Goal: Task Accomplishment & Management: Manage account settings

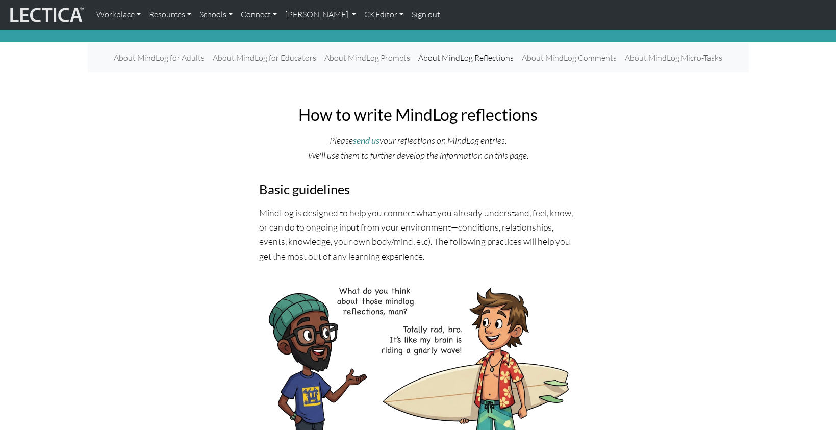
scroll to position [43, 0]
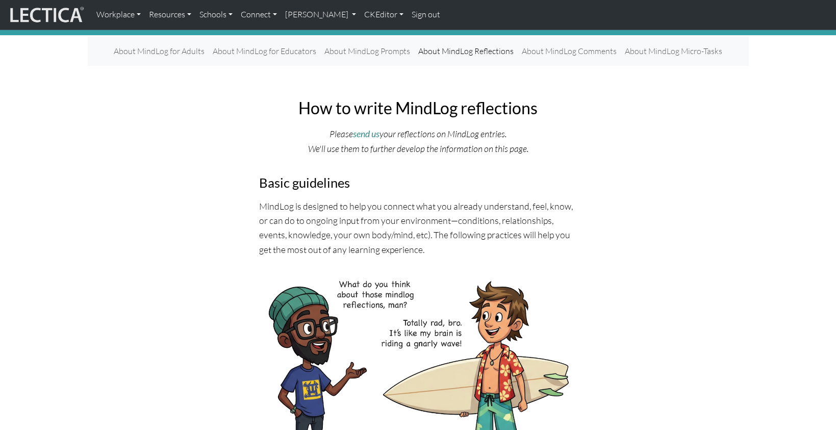
click at [365, 222] on p "MindLog is designed to help you connect what you already understand, feel, know…" at bounding box center [418, 228] width 318 height 58
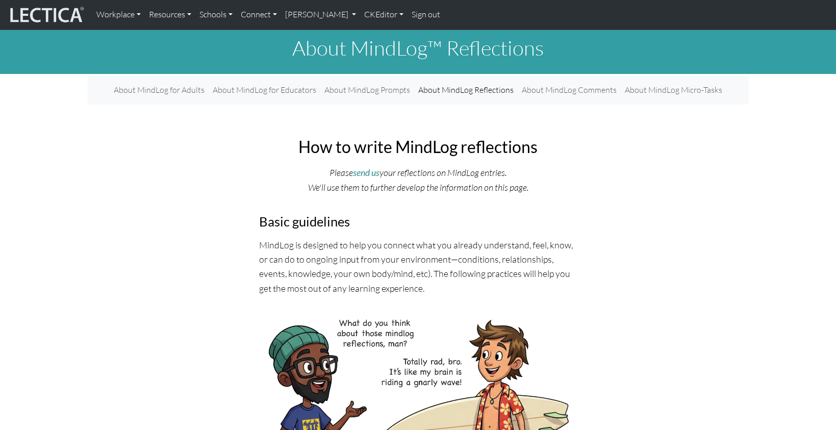
scroll to position [0, 0]
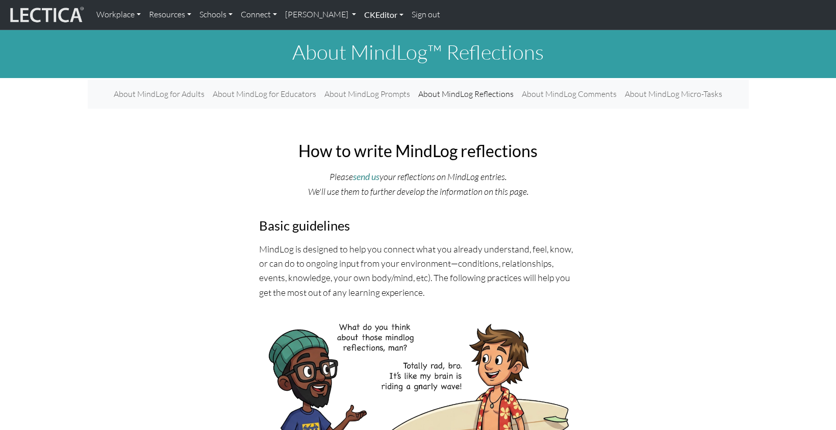
click at [360, 12] on link "CKEditor" at bounding box center [383, 14] width 47 height 21
click at [368, 34] on link "Edit" at bounding box center [378, 37] width 20 height 13
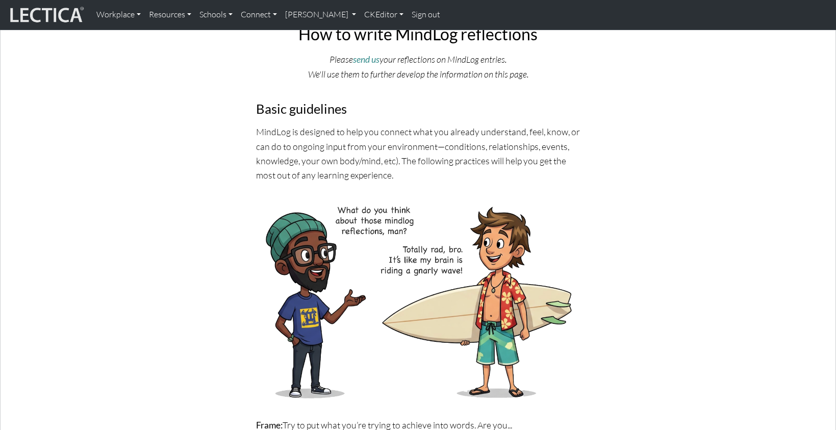
scroll to position [269, 0]
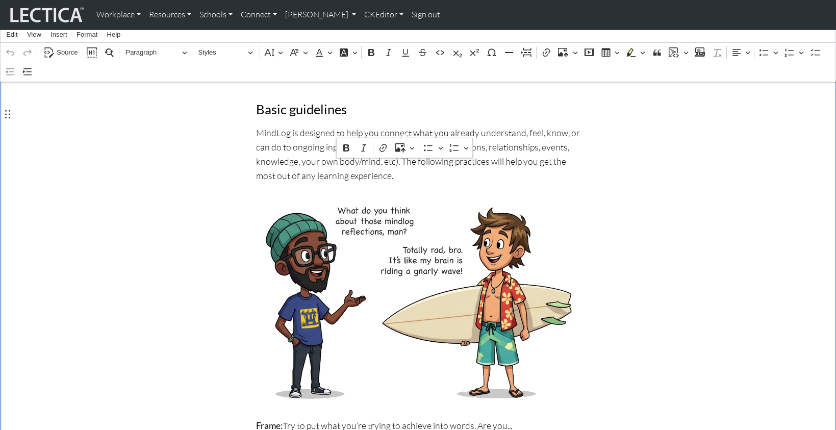
click at [403, 131] on p "MindLog is designed to help you connect what you already understand, feel, know…" at bounding box center [418, 155] width 325 height 58
drag, startPoint x: 255, startPoint y: 130, endPoint x: 263, endPoint y: 131, distance: 8.2
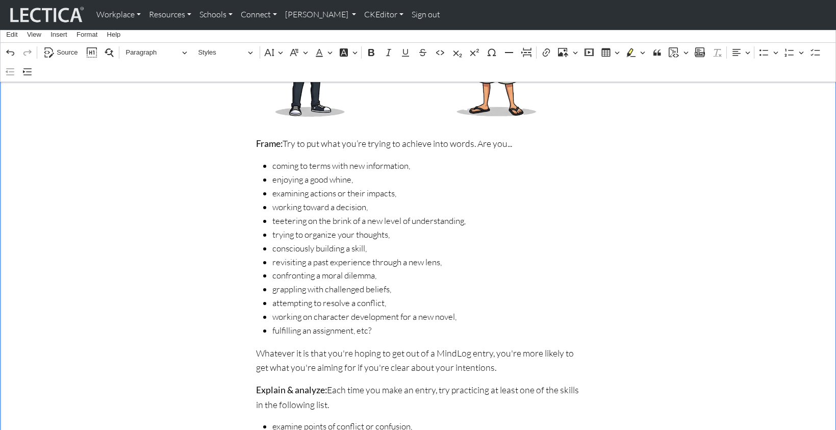
scroll to position [560, 0]
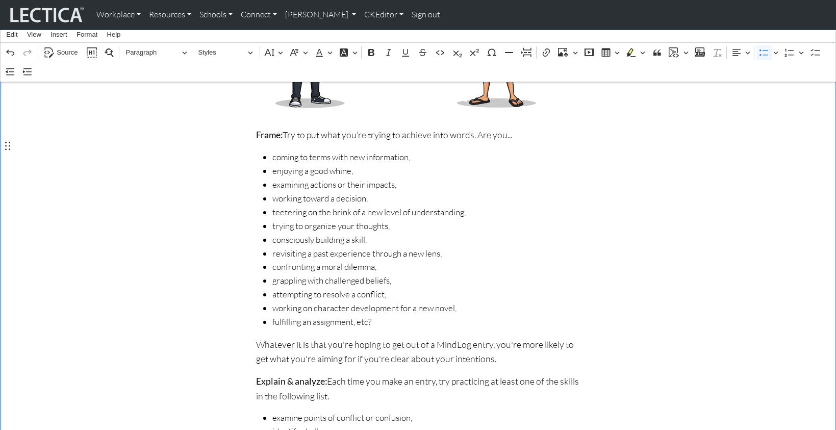
click at [346, 164] on span "enjoying a good whine," at bounding box center [426, 171] width 308 height 14
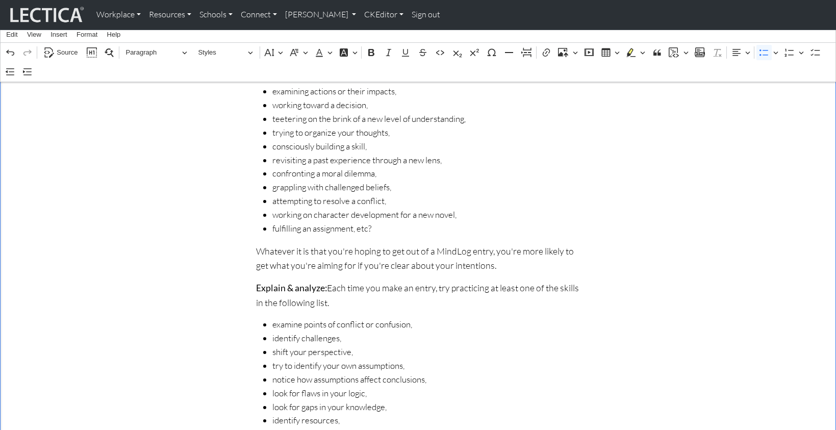
scroll to position [678, 0]
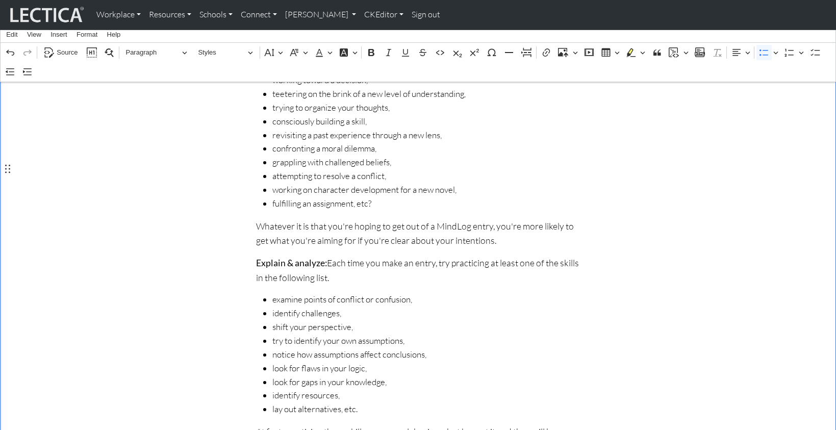
click at [352, 197] on span "fulfilling an assignment, etc?" at bounding box center [426, 204] width 308 height 14
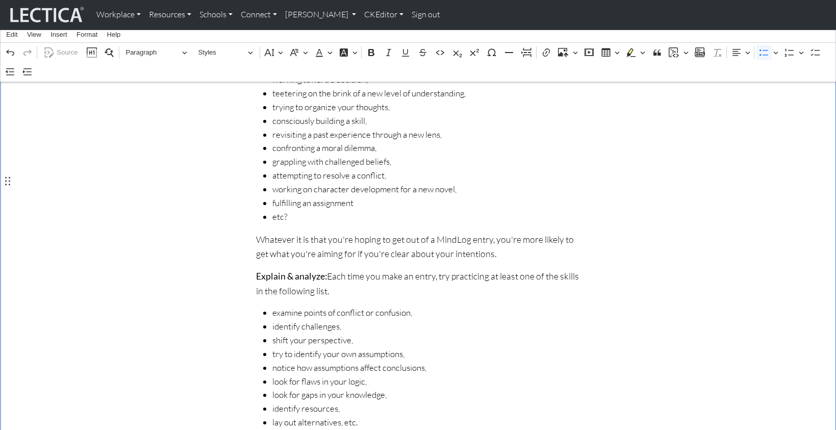
click at [286, 210] on span "etc?" at bounding box center [426, 217] width 308 height 14
click at [129, 182] on div "How to write MindLog reflections Please send us your reflections on MindLog ent…" at bounding box center [419, 208] width 674 height 1202
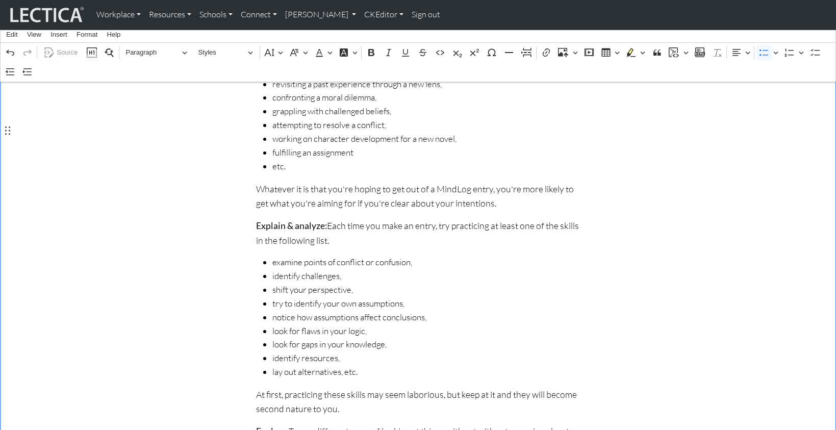
scroll to position [735, 0]
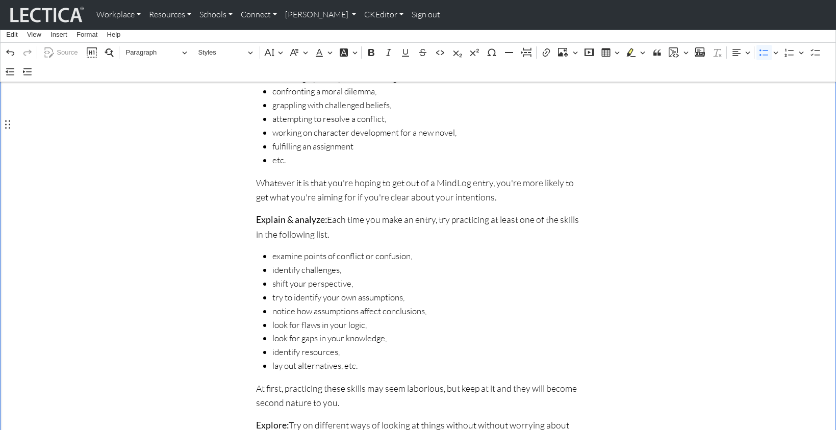
click at [339, 359] on span "lay out alternatives, etc." at bounding box center [426, 366] width 308 height 14
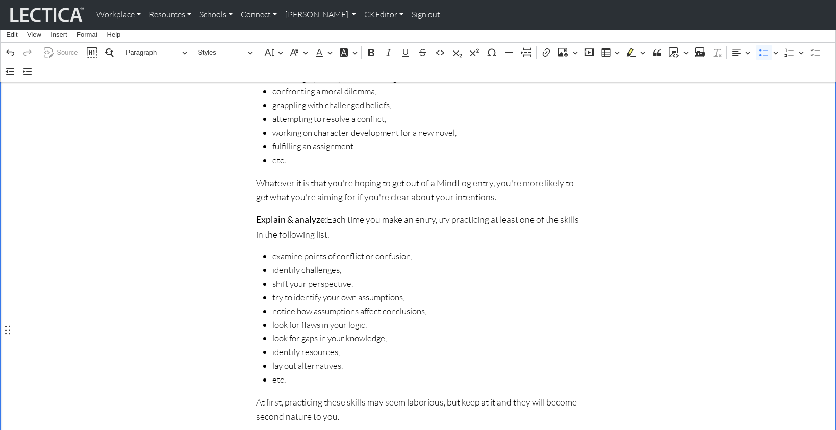
click at [293, 373] on span "etc." at bounding box center [426, 380] width 308 height 14
click at [156, 270] on div "How to write MindLog reflections Please send us your reflections on MindLog ent…" at bounding box center [419, 157] width 674 height 1215
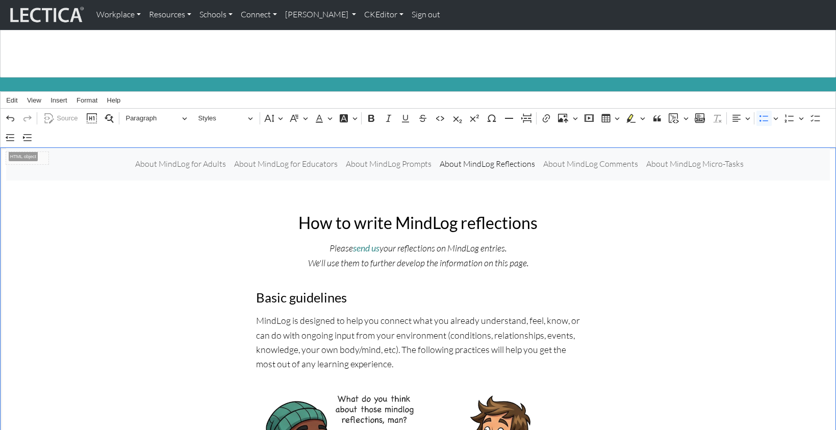
scroll to position [0, 0]
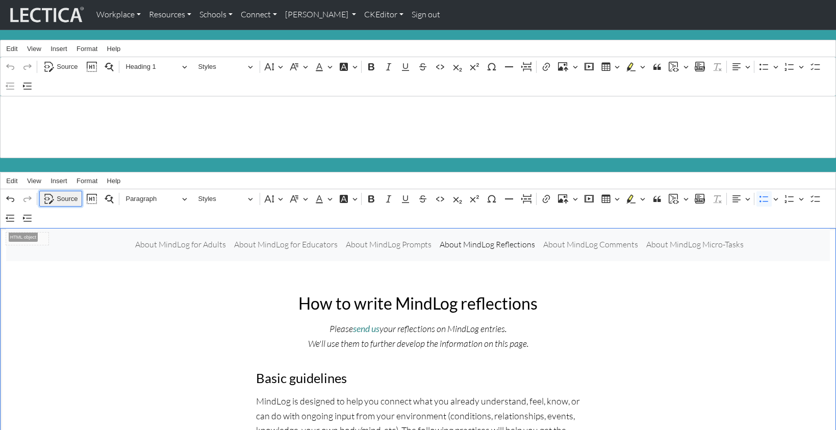
click at [65, 193] on span "Source" at bounding box center [67, 199] width 21 height 12
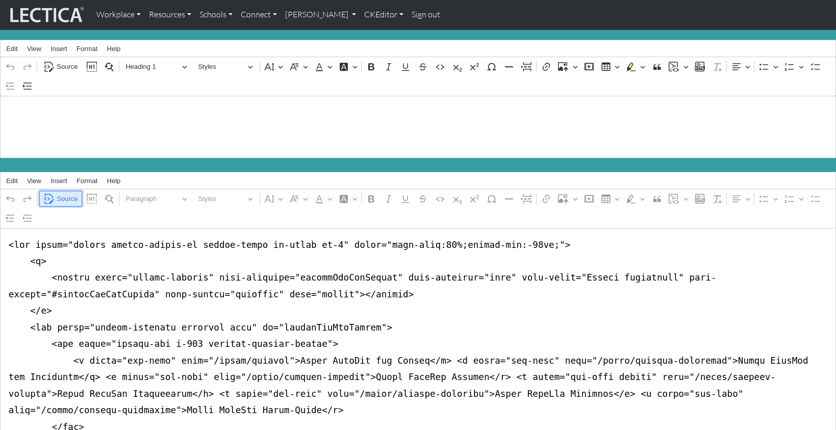
click at [65, 193] on span "Source" at bounding box center [67, 199] width 21 height 12
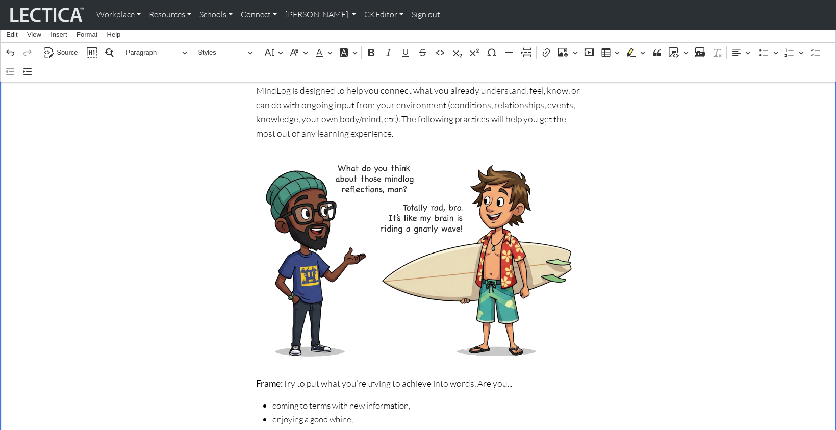
scroll to position [301, 0]
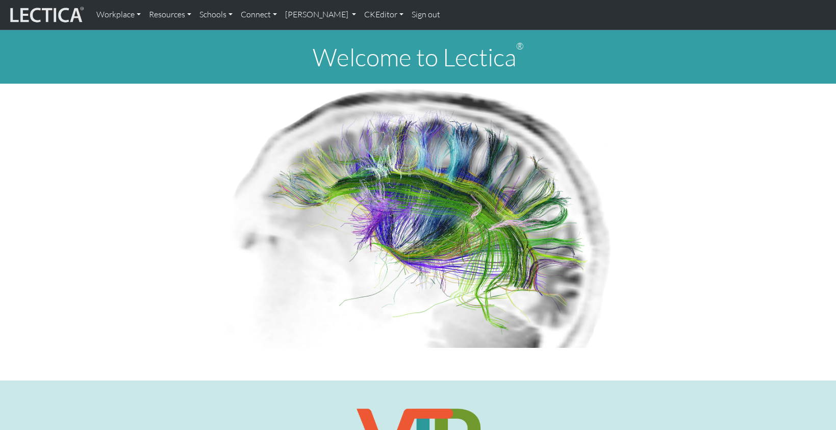
click at [408, 14] on link "Sign out" at bounding box center [426, 14] width 37 height 21
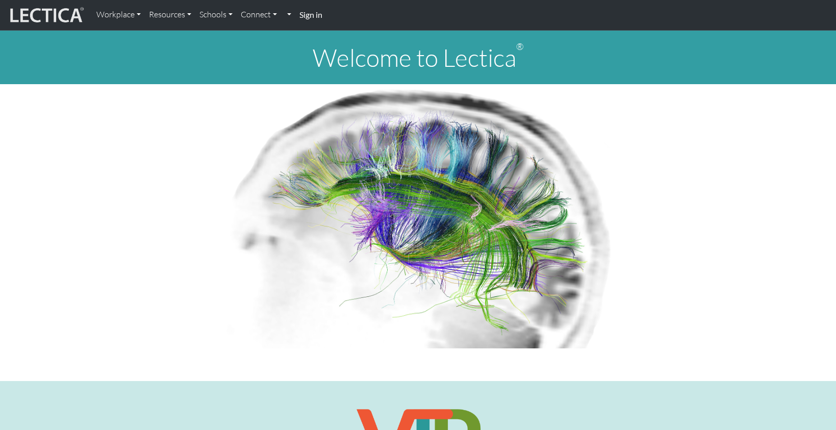
click at [301, 13] on strong "Sign in" at bounding box center [311, 15] width 23 height 10
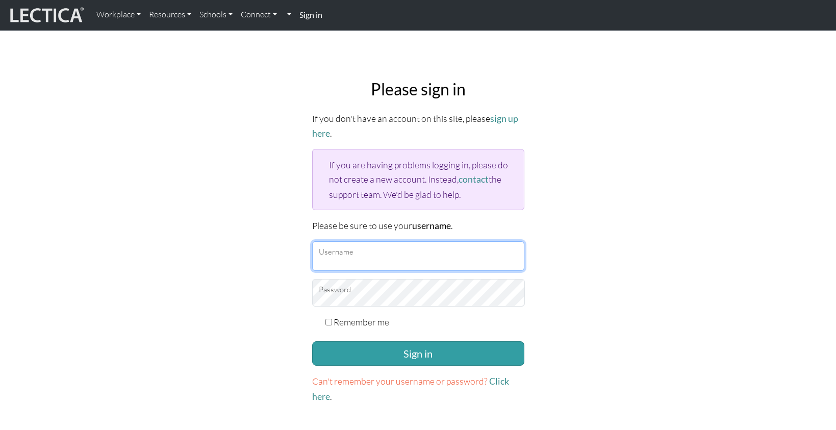
click at [344, 241] on input "Username" at bounding box center [418, 256] width 212 height 30
type input "mindlog5thstudent"
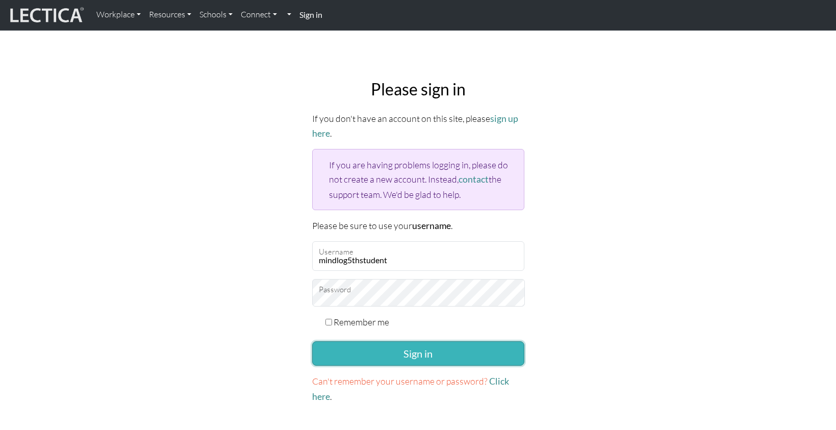
click at [429, 341] on button "Sign in" at bounding box center [418, 353] width 212 height 24
